Goal: Transaction & Acquisition: Purchase product/service

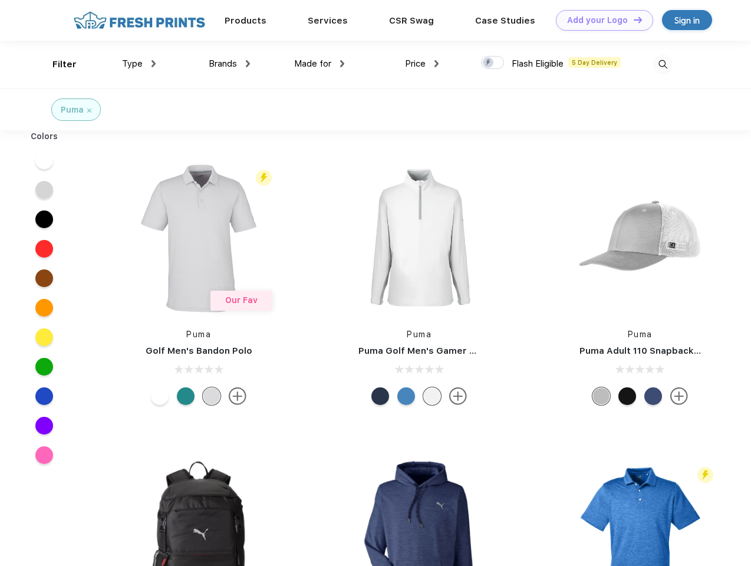
scroll to position [1, 0]
click at [600, 20] on link "Add your Logo Design Tool" at bounding box center [604, 20] width 97 height 21
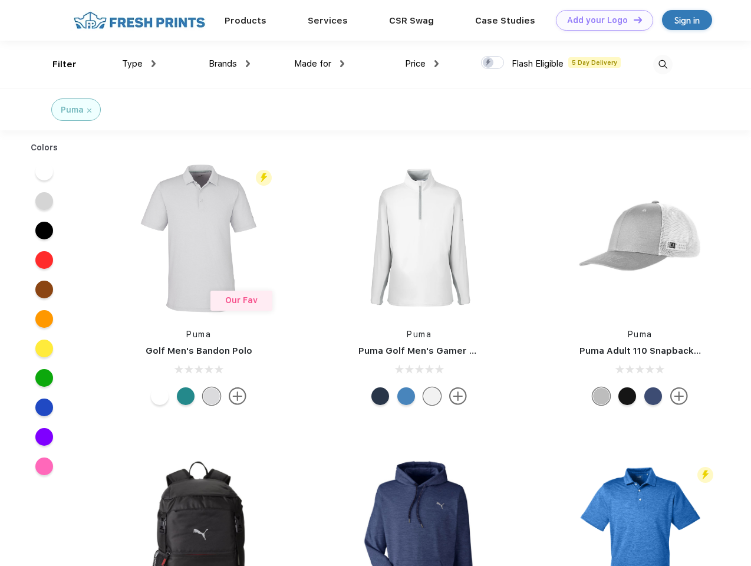
click at [0, 0] on div "Design Tool" at bounding box center [0, 0] width 0 height 0
click at [632, 19] on link "Add your Logo Design Tool" at bounding box center [604, 20] width 97 height 21
click at [57, 64] on div "Filter" at bounding box center [64, 65] width 24 height 14
click at [139, 64] on span "Type" at bounding box center [132, 63] width 21 height 11
click at [229, 64] on span "Brands" at bounding box center [223, 63] width 28 height 11
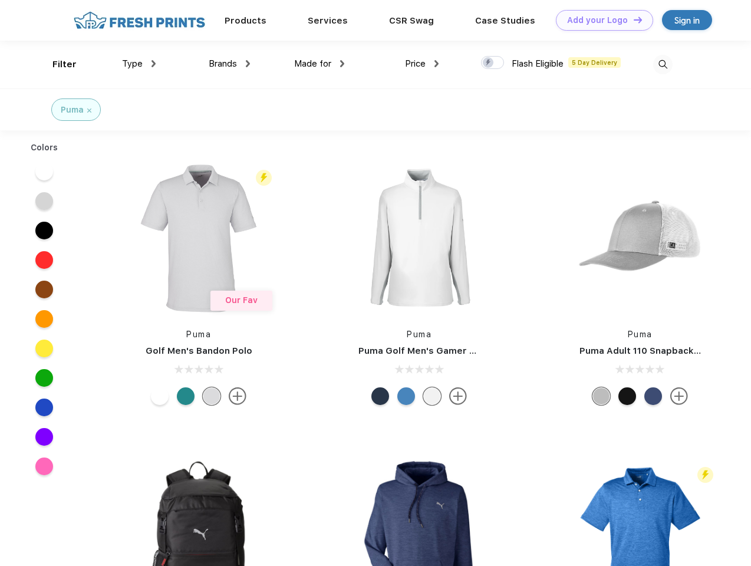
click at [319, 64] on span "Made for" at bounding box center [312, 63] width 37 height 11
click at [422, 64] on span "Price" at bounding box center [415, 63] width 21 height 11
click at [493, 63] on div at bounding box center [492, 62] width 23 height 13
click at [488, 63] on input "checkbox" at bounding box center [485, 59] width 8 height 8
click at [662, 64] on img at bounding box center [662, 64] width 19 height 19
